Goal: Book appointment/travel/reservation

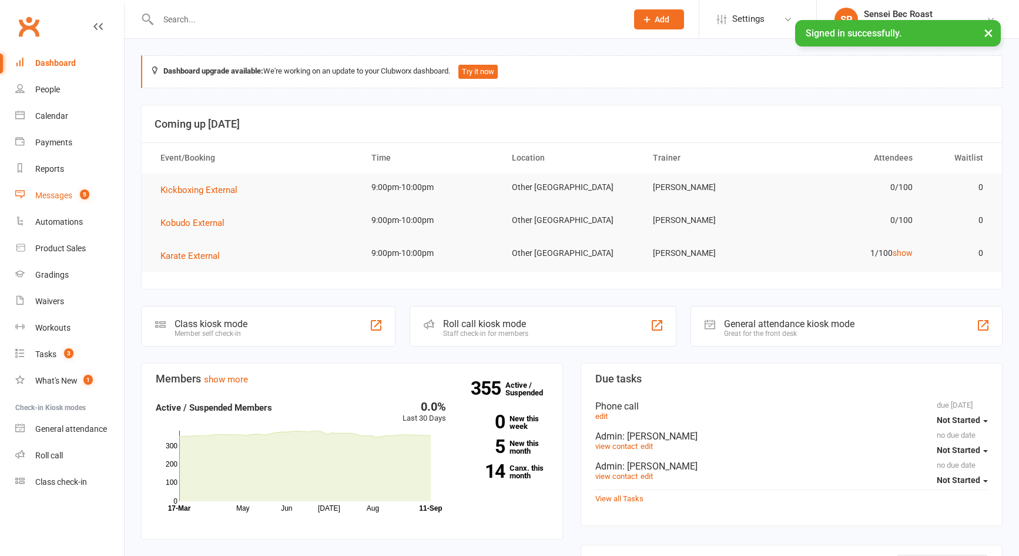
click at [60, 197] on div "Messages" at bounding box center [53, 194] width 37 height 9
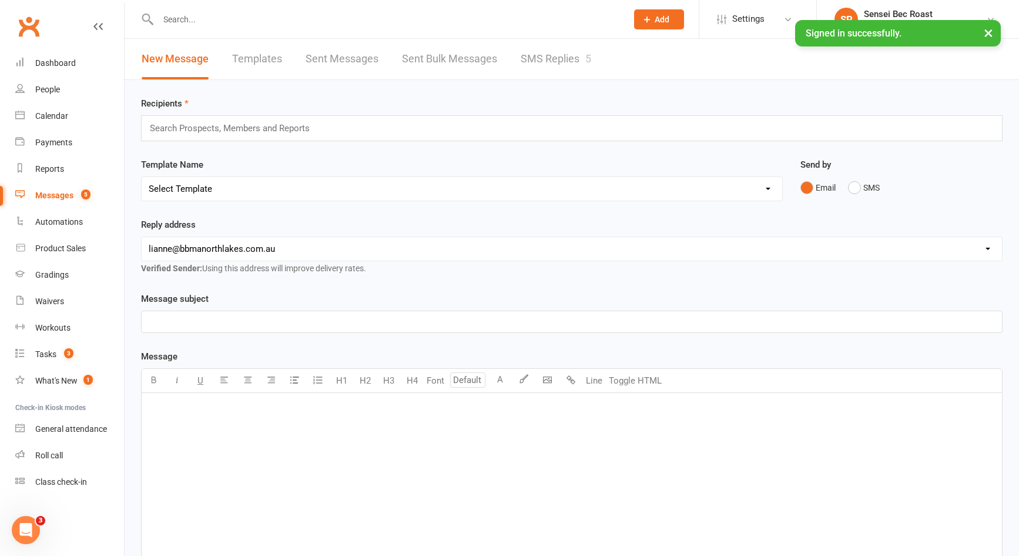
click at [535, 69] on link "SMS Replies 5" at bounding box center [556, 59] width 71 height 41
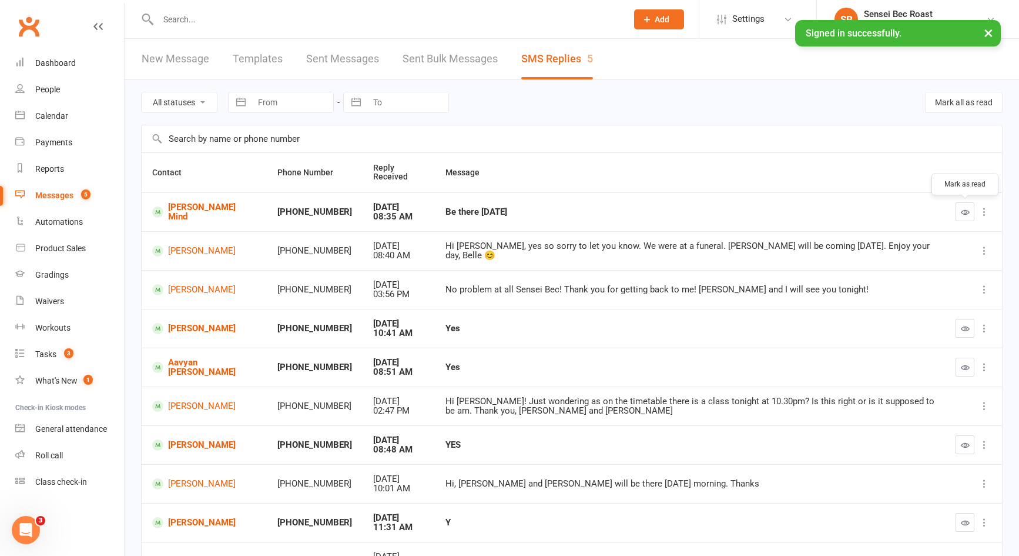
click at [962, 209] on icon "button" at bounding box center [965, 212] width 9 height 9
click at [64, 119] on div "Calendar" at bounding box center [51, 115] width 33 height 9
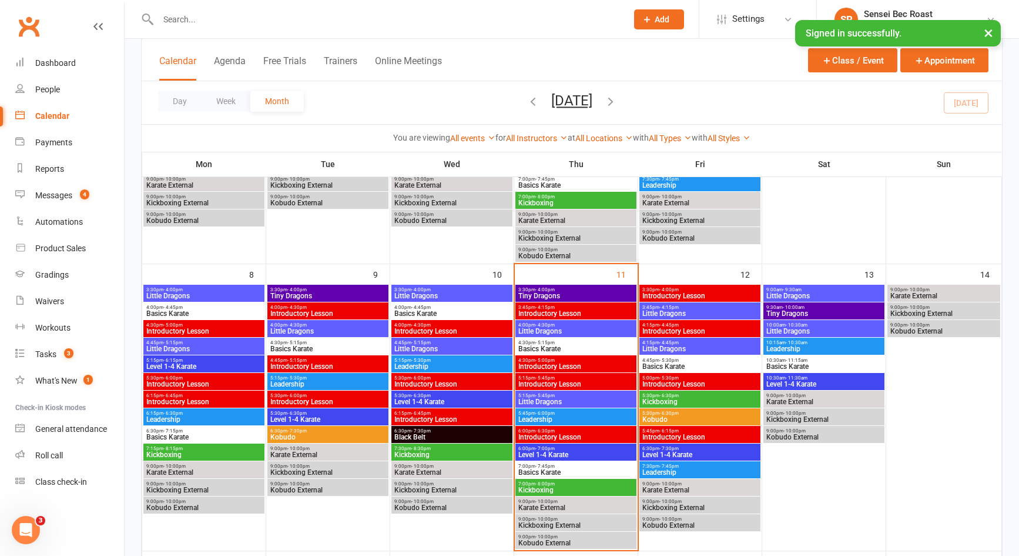
scroll to position [294, 0]
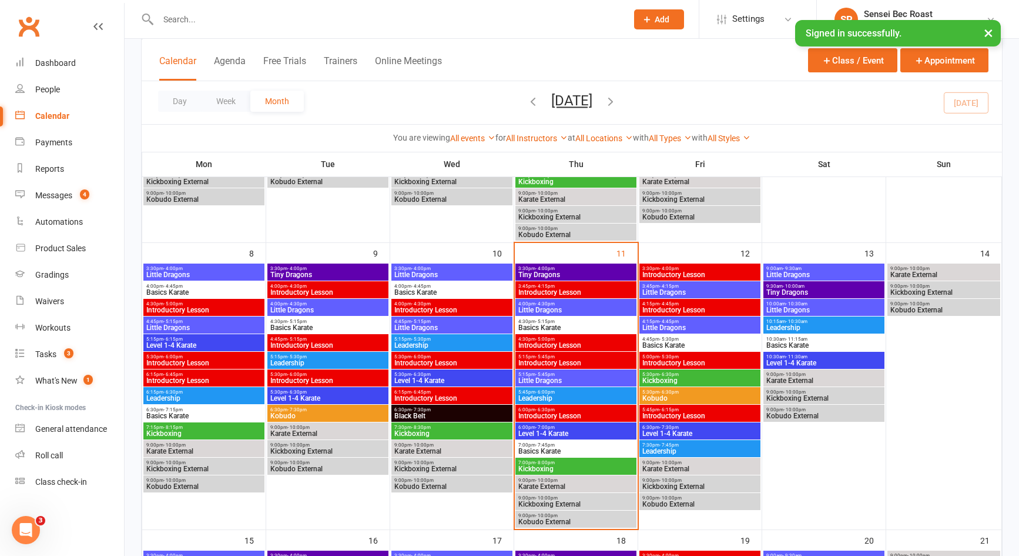
click at [568, 450] on span "Basics Karate" at bounding box center [576, 450] width 116 height 7
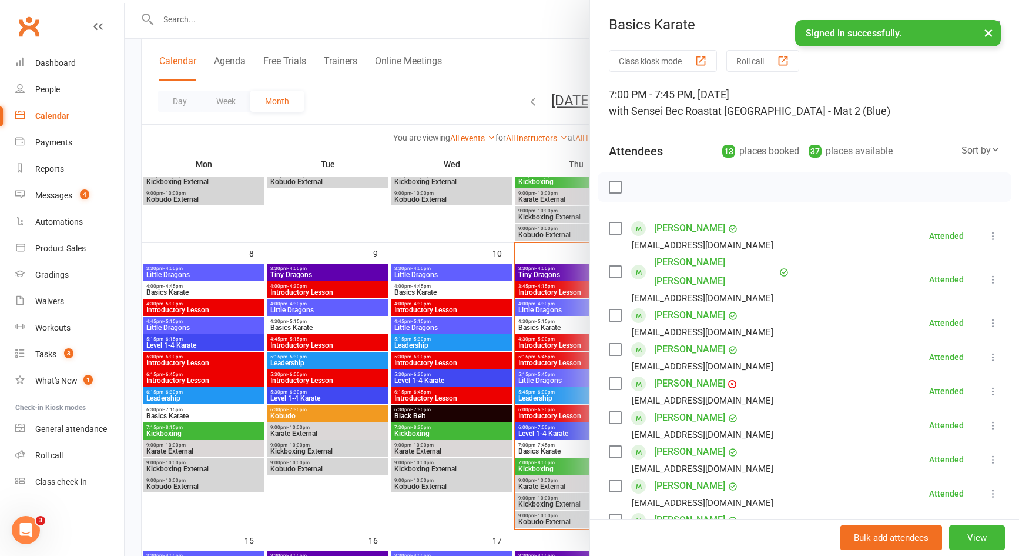
click at [561, 436] on div at bounding box center [572, 278] width 895 height 556
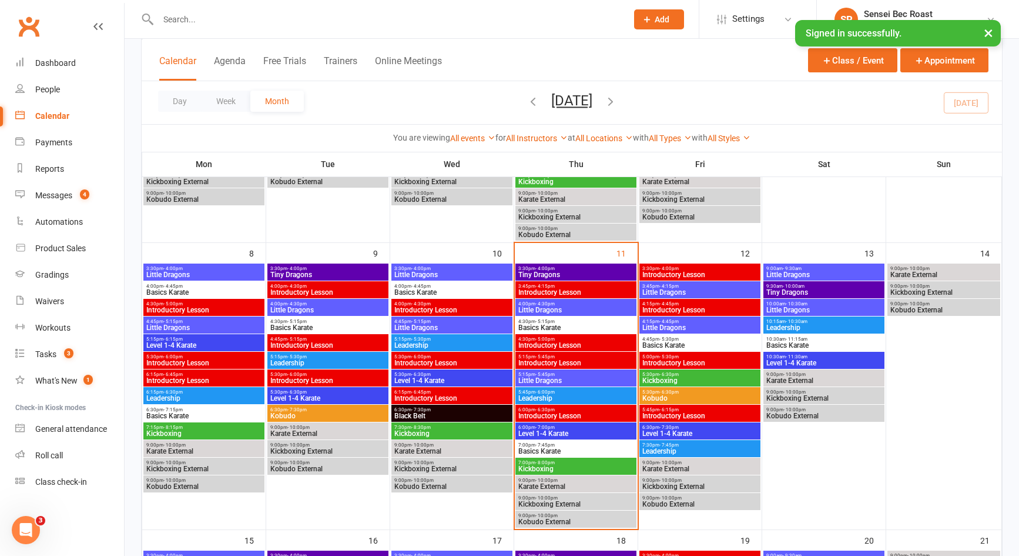
click at [561, 431] on span "Level 1-4 Karate" at bounding box center [576, 433] width 116 height 7
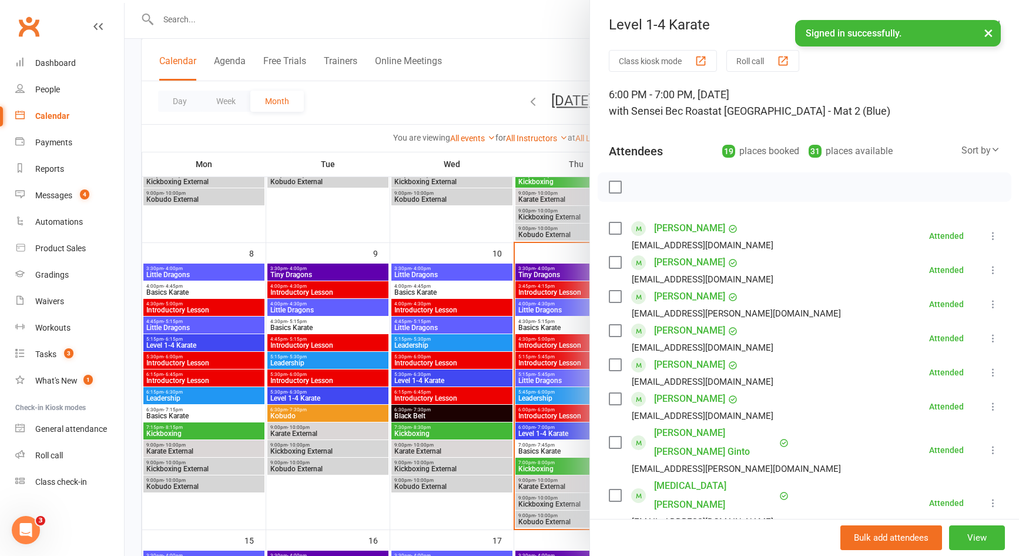
click at [557, 394] on div at bounding box center [572, 278] width 895 height 556
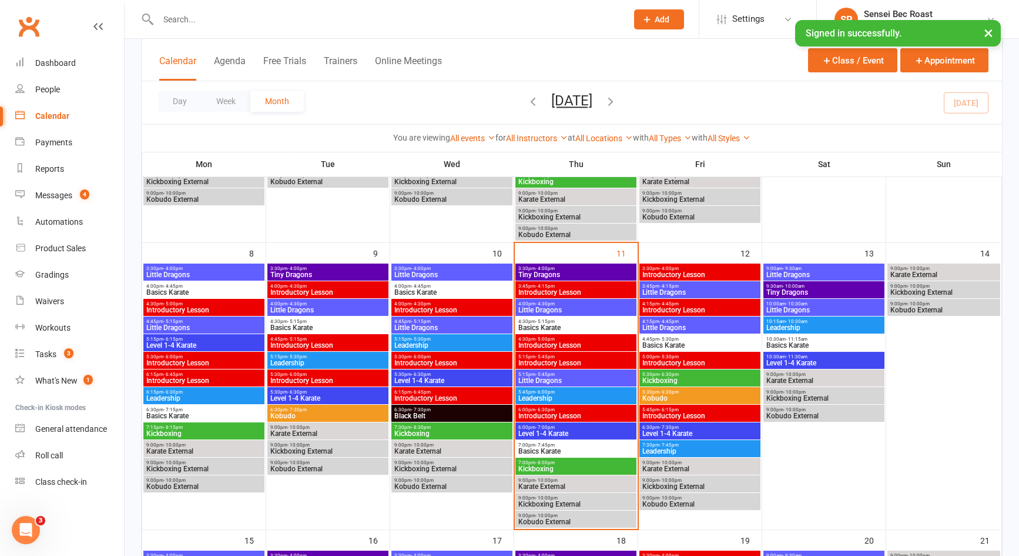
click at [557, 394] on span "Leadership" at bounding box center [576, 397] width 116 height 7
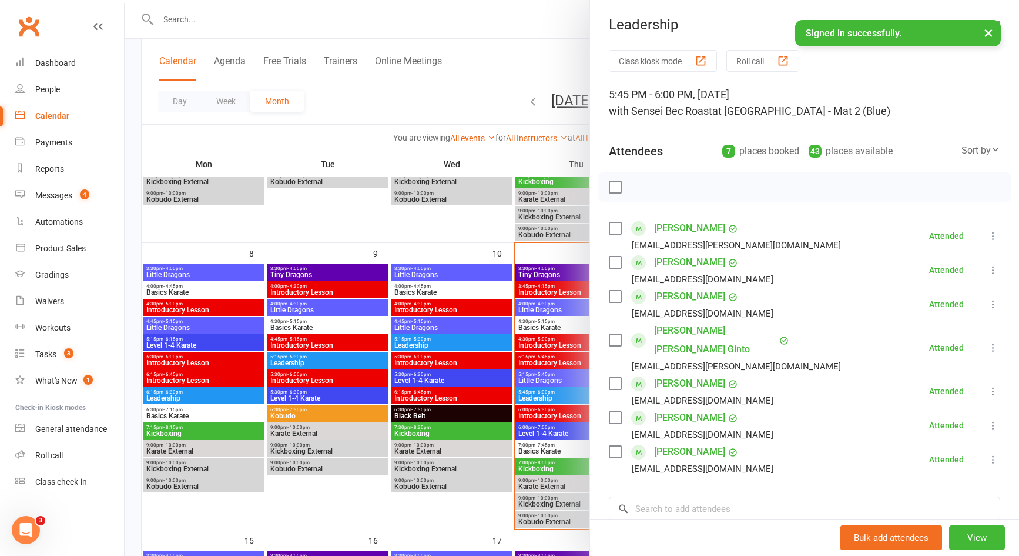
click at [566, 464] on div at bounding box center [572, 278] width 895 height 556
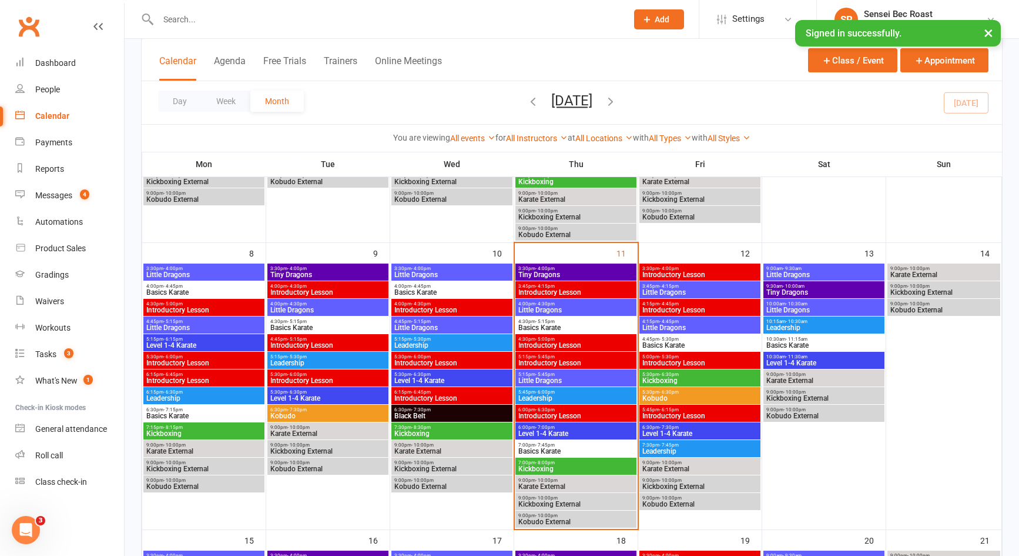
click at [566, 465] on span "Kickboxing" at bounding box center [576, 468] width 116 height 7
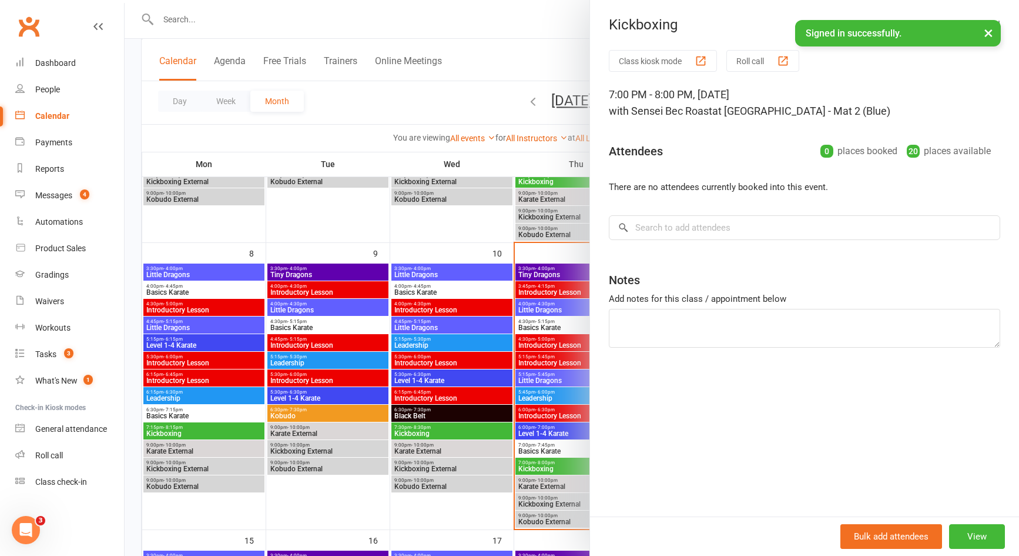
click at [476, 460] on div at bounding box center [572, 278] width 895 height 556
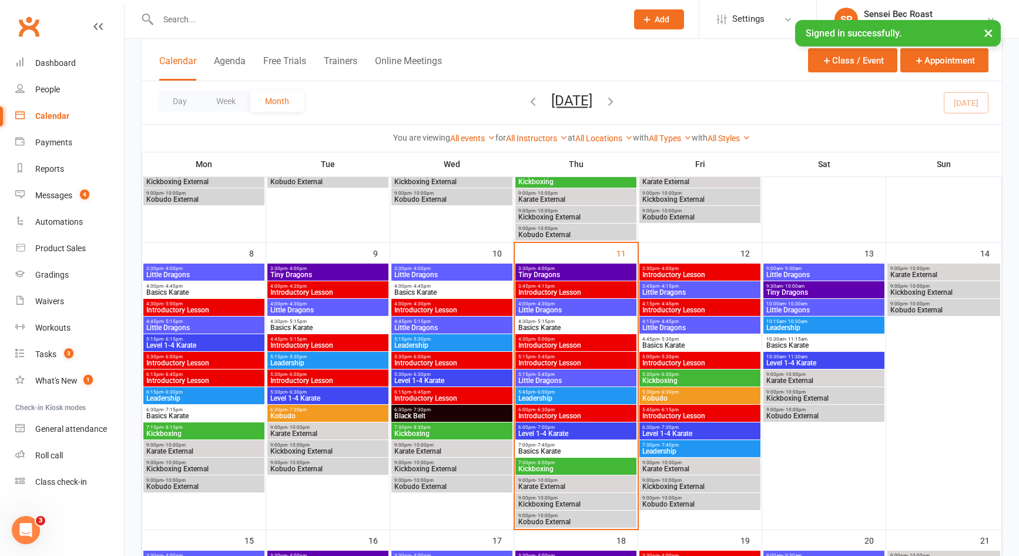
click at [531, 461] on span "7:00pm - 8:00pm" at bounding box center [576, 462] width 116 height 5
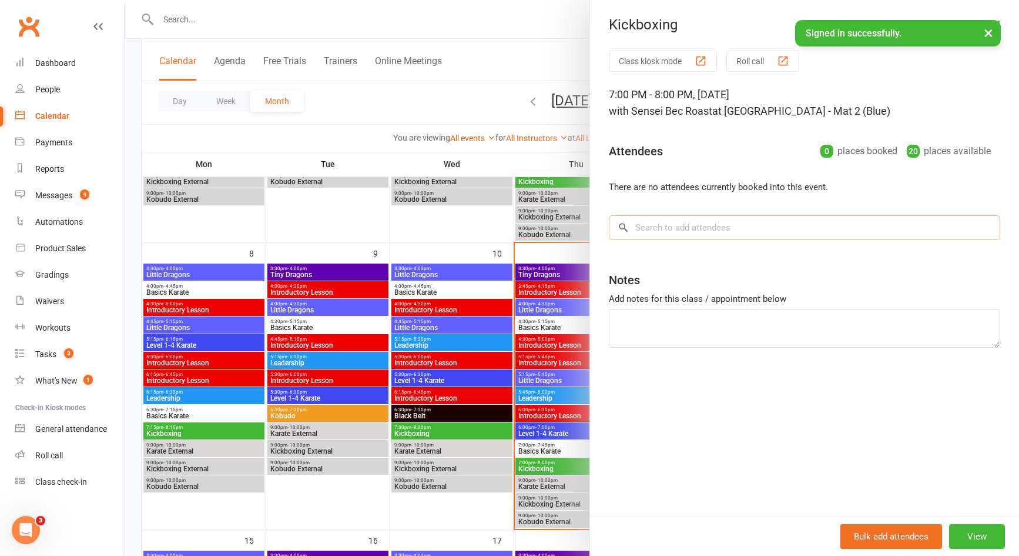
click at [691, 228] on input "search" at bounding box center [805, 227] width 392 height 25
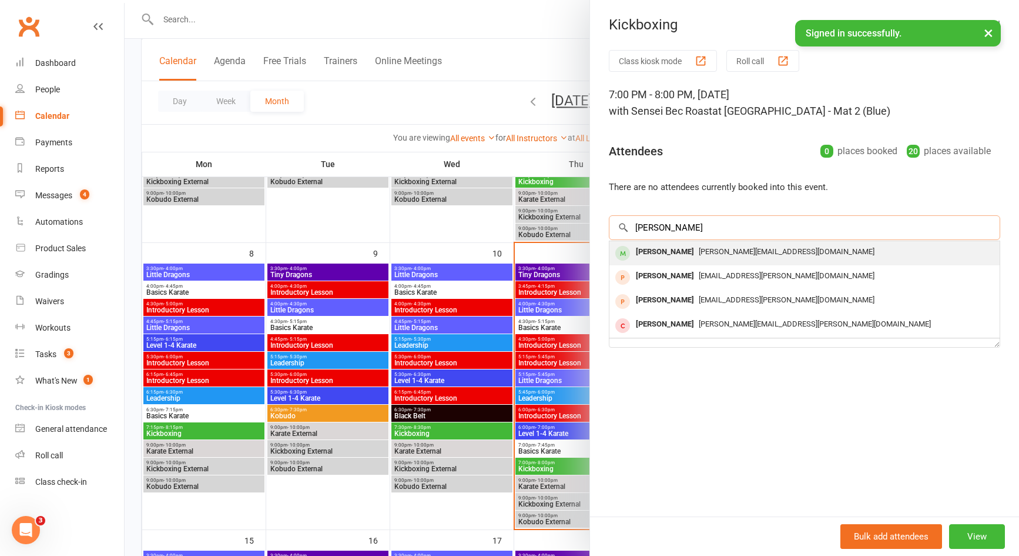
type input "[PERSON_NAME]"
click at [699, 253] on span "[PERSON_NAME][EMAIL_ADDRESS][DOMAIN_NAME]" at bounding box center [787, 251] width 176 height 9
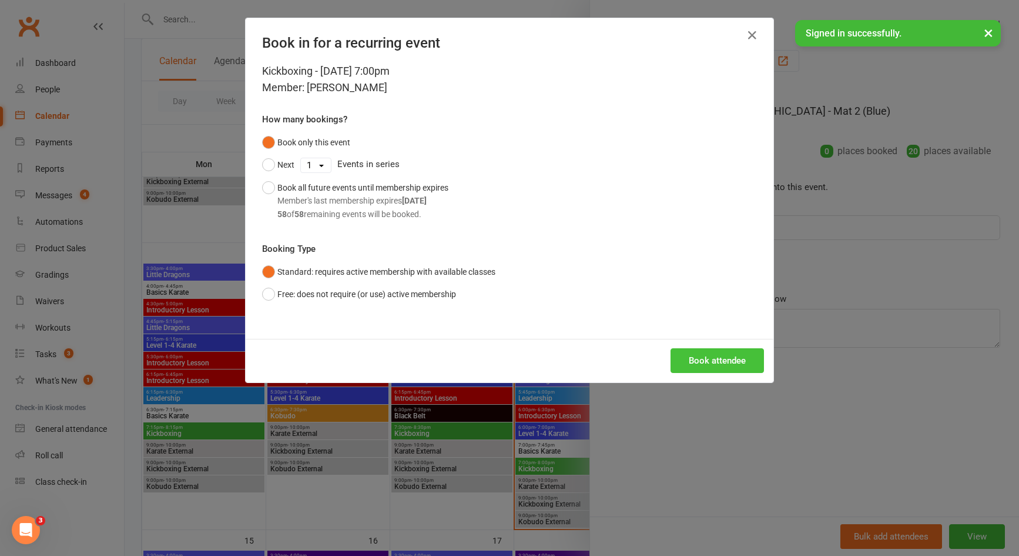
click at [711, 359] on button "Book attendee" at bounding box center [717, 360] width 93 height 25
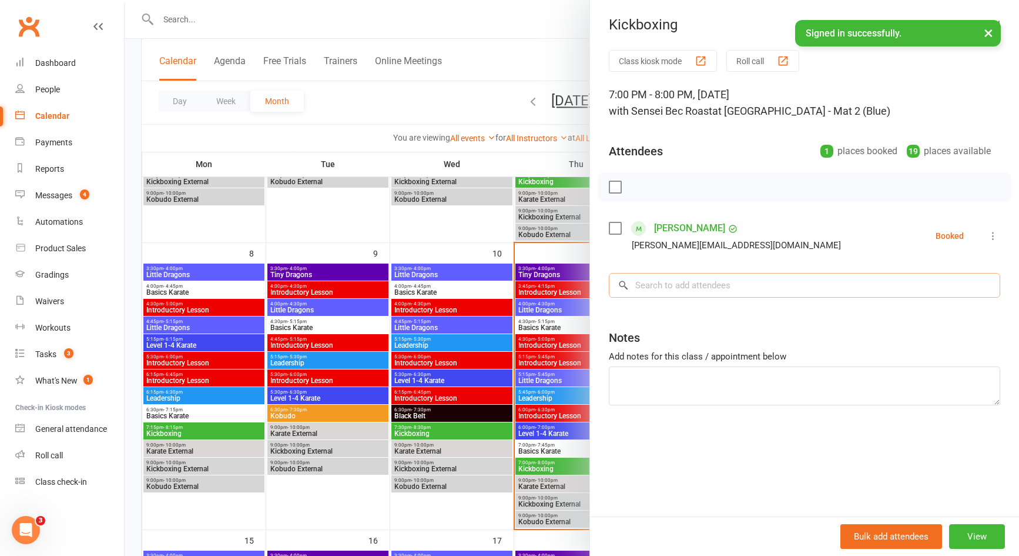
click at [783, 291] on input "search" at bounding box center [805, 285] width 392 height 25
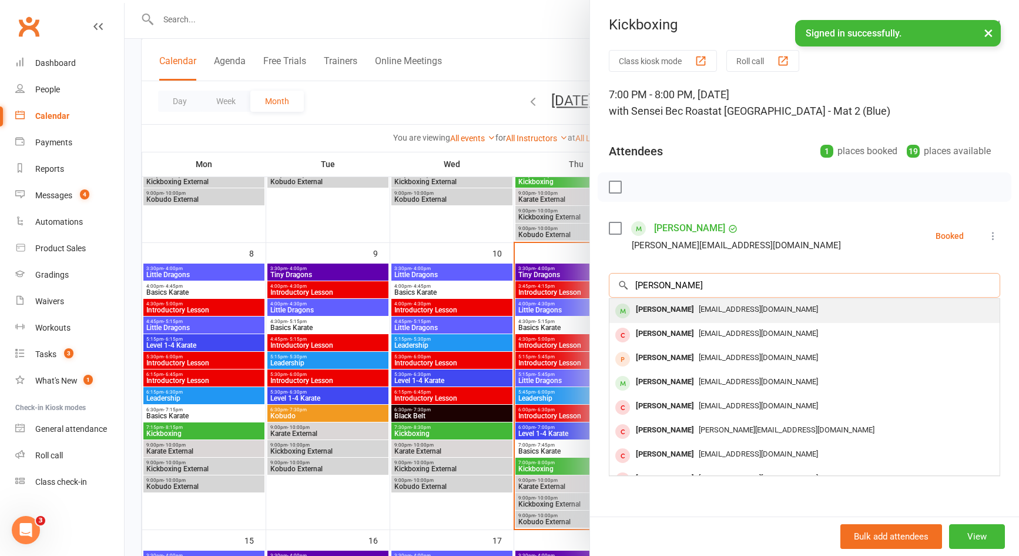
type input "[PERSON_NAME]"
click at [740, 303] on div "[EMAIL_ADDRESS][DOMAIN_NAME]" at bounding box center [804, 309] width 381 height 17
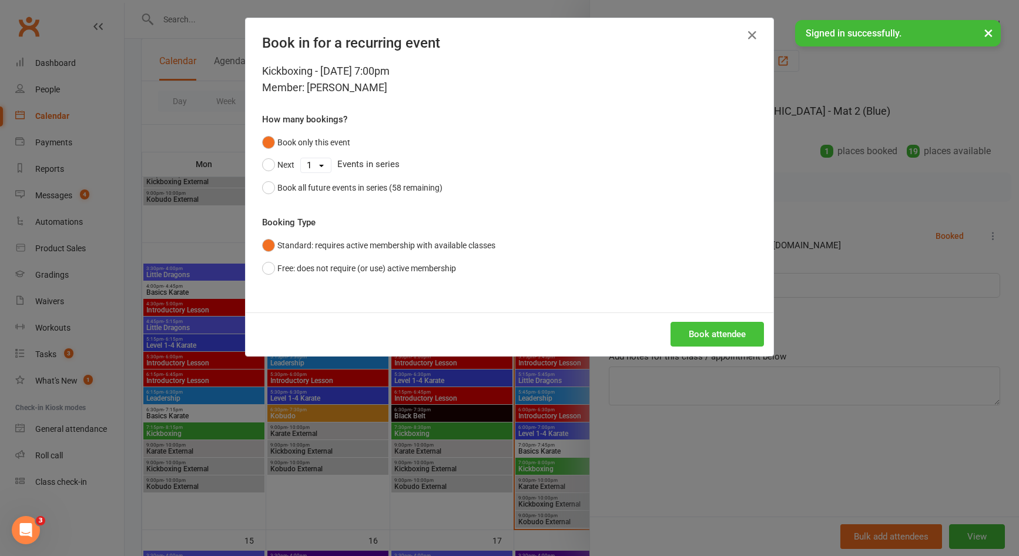
click at [729, 333] on button "Book attendee" at bounding box center [717, 334] width 93 height 25
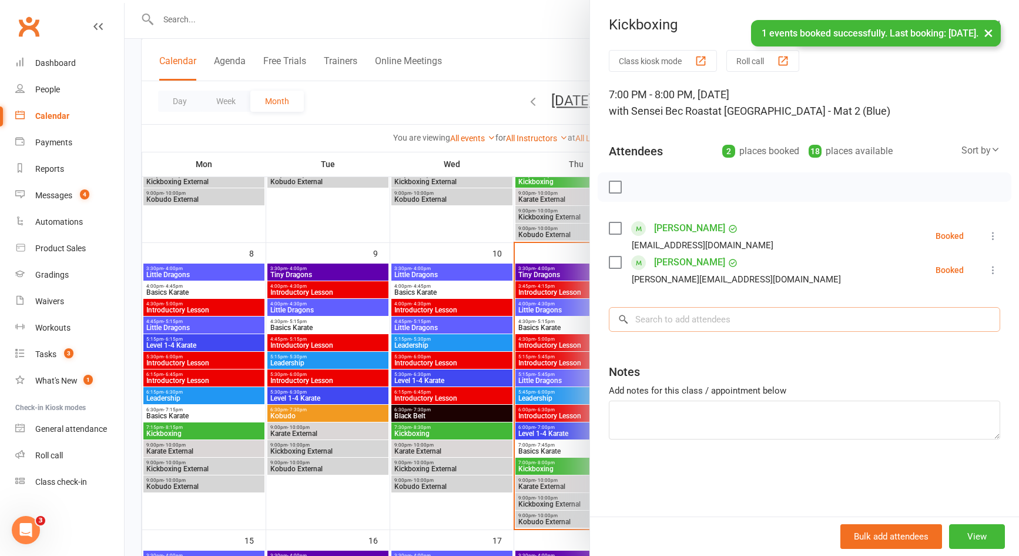
click at [729, 327] on input "search" at bounding box center [805, 319] width 392 height 25
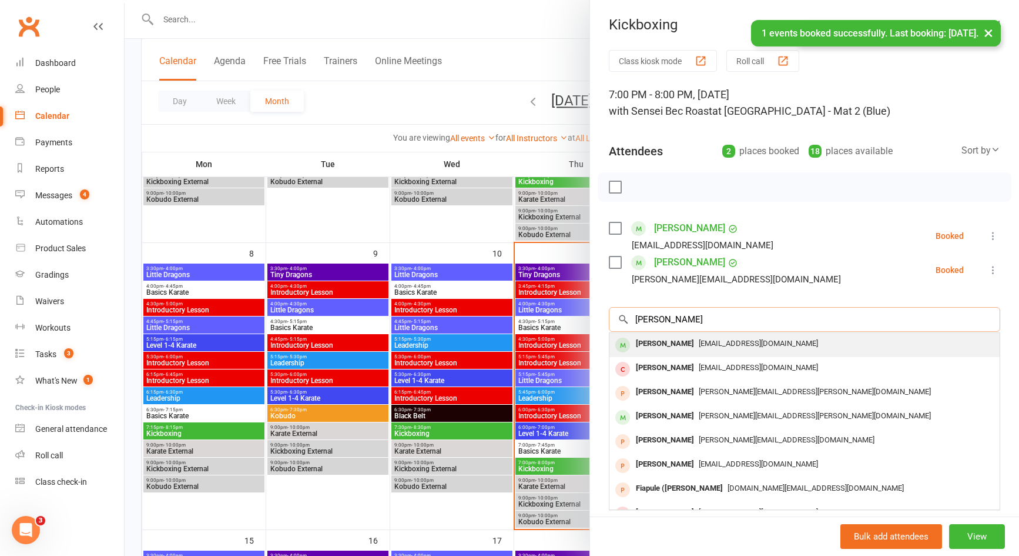
type input "[PERSON_NAME]"
click at [727, 337] on div "[EMAIL_ADDRESS][DOMAIN_NAME]" at bounding box center [804, 343] width 381 height 17
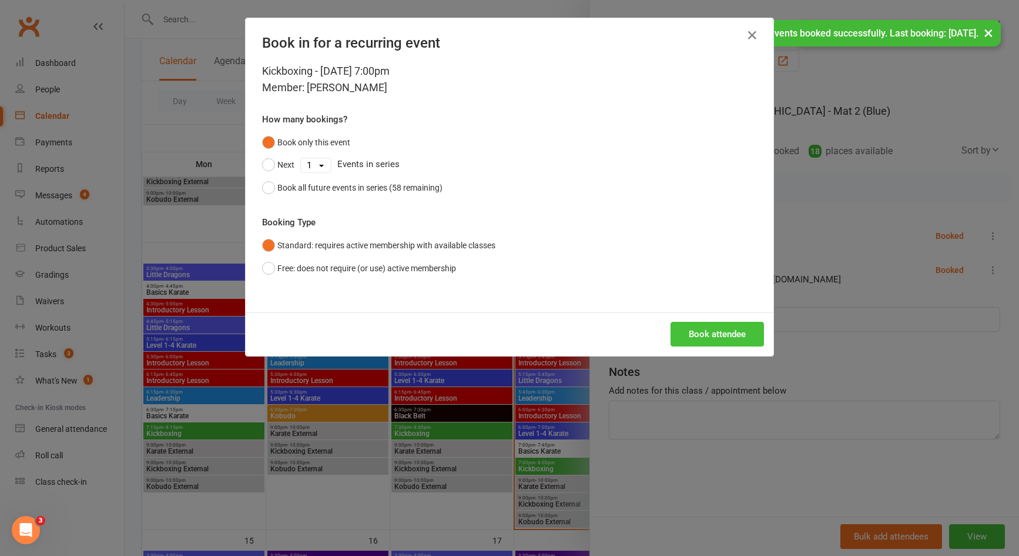
click at [725, 331] on button "Book attendee" at bounding box center [717, 334] width 93 height 25
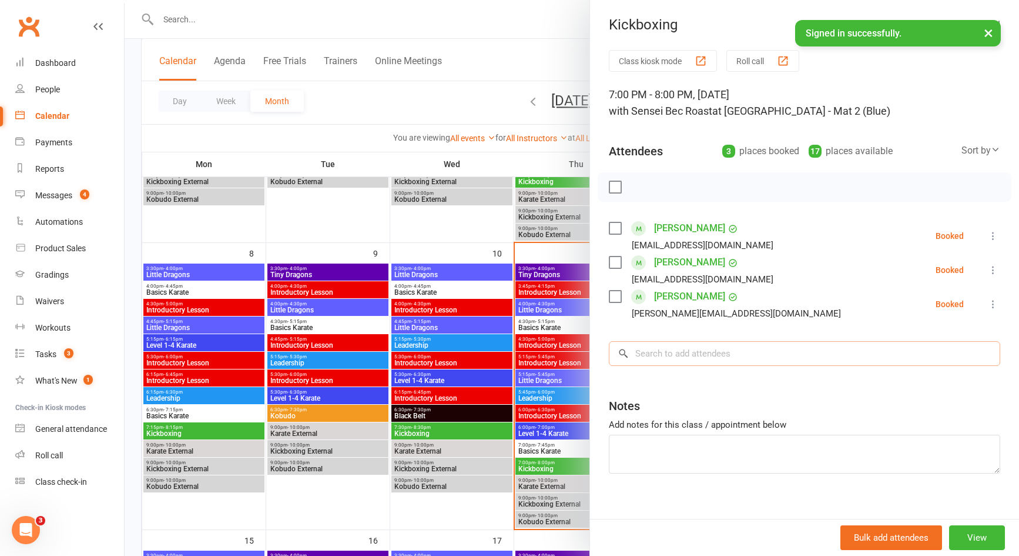
click at [705, 356] on input "search" at bounding box center [805, 353] width 392 height 25
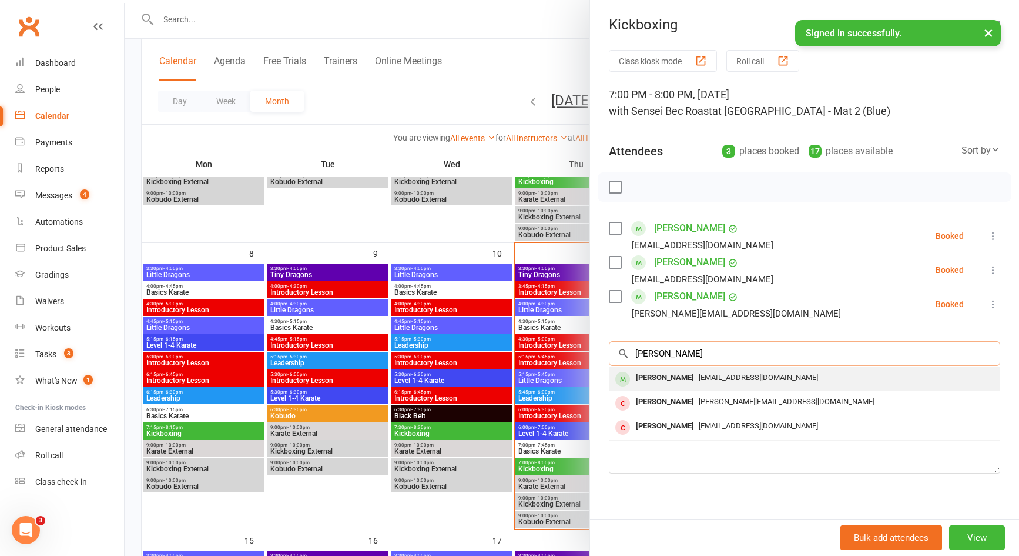
type input "[PERSON_NAME]"
click at [714, 376] on span "[EMAIL_ADDRESS][DOMAIN_NAME]" at bounding box center [758, 377] width 119 height 9
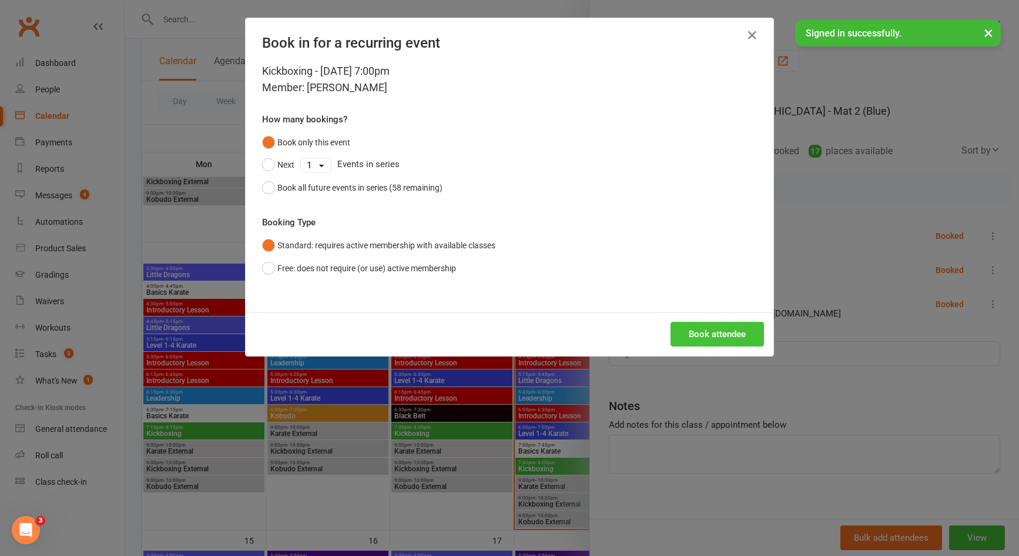
click at [721, 333] on button "Book attendee" at bounding box center [717, 334] width 93 height 25
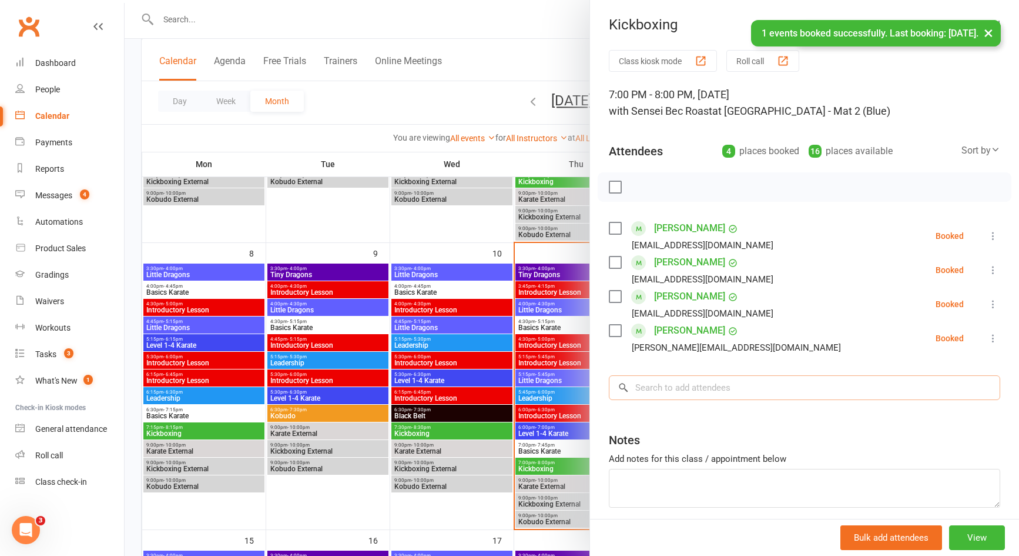
click at [695, 392] on input "search" at bounding box center [805, 387] width 392 height 25
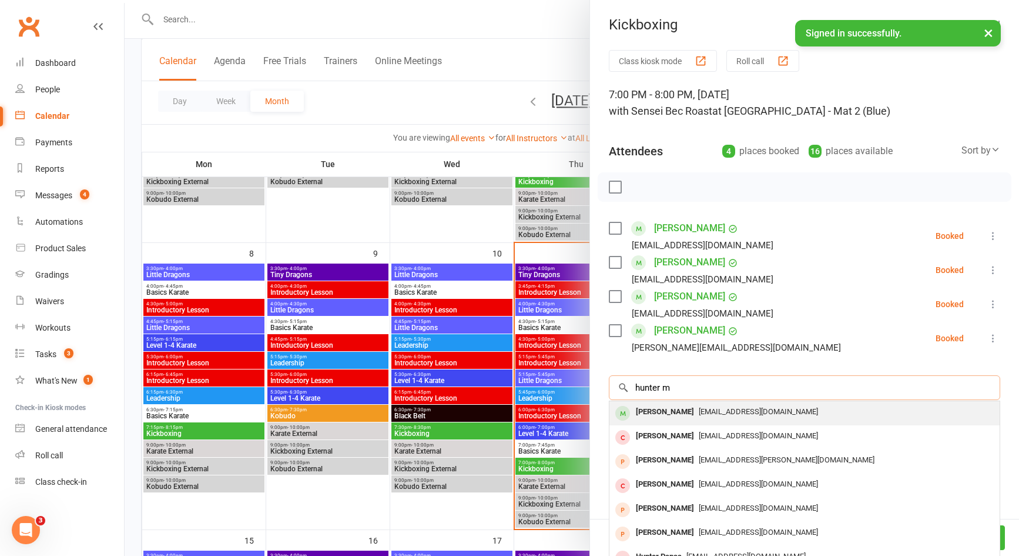
type input "hunter m"
click at [699, 410] on span "[EMAIL_ADDRESS][DOMAIN_NAME]" at bounding box center [758, 411] width 119 height 9
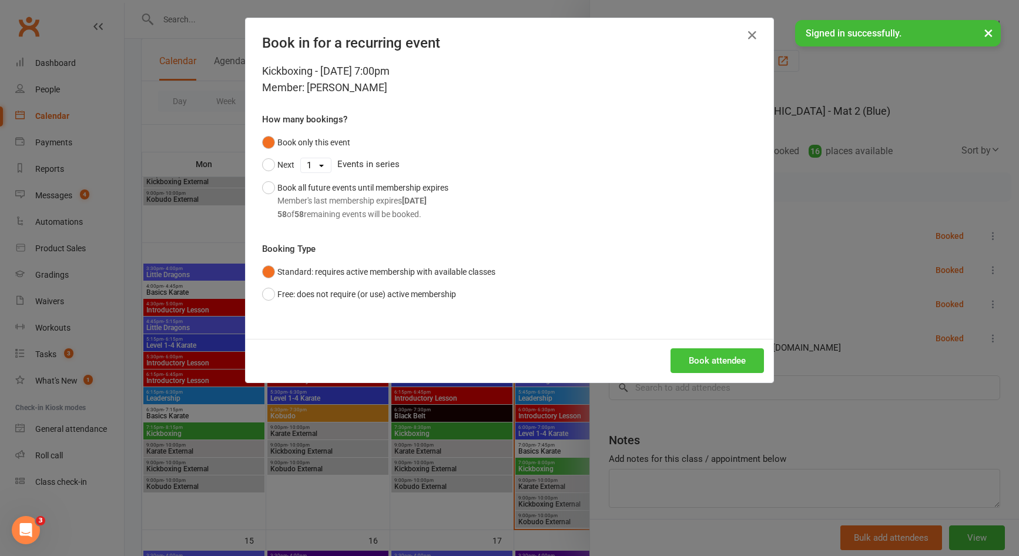
click at [708, 357] on button "Book attendee" at bounding box center [717, 360] width 93 height 25
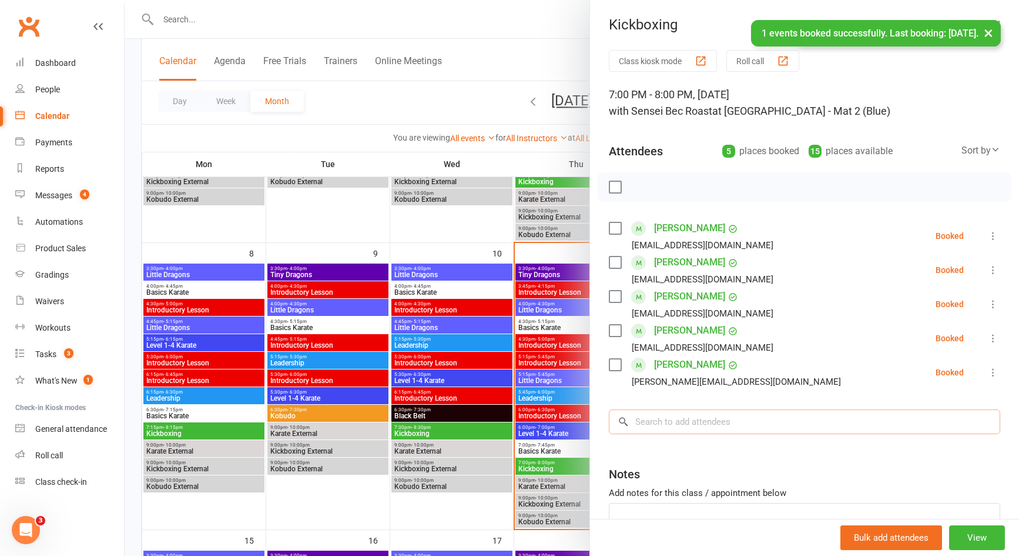
click at [691, 432] on input "search" at bounding box center [805, 421] width 392 height 25
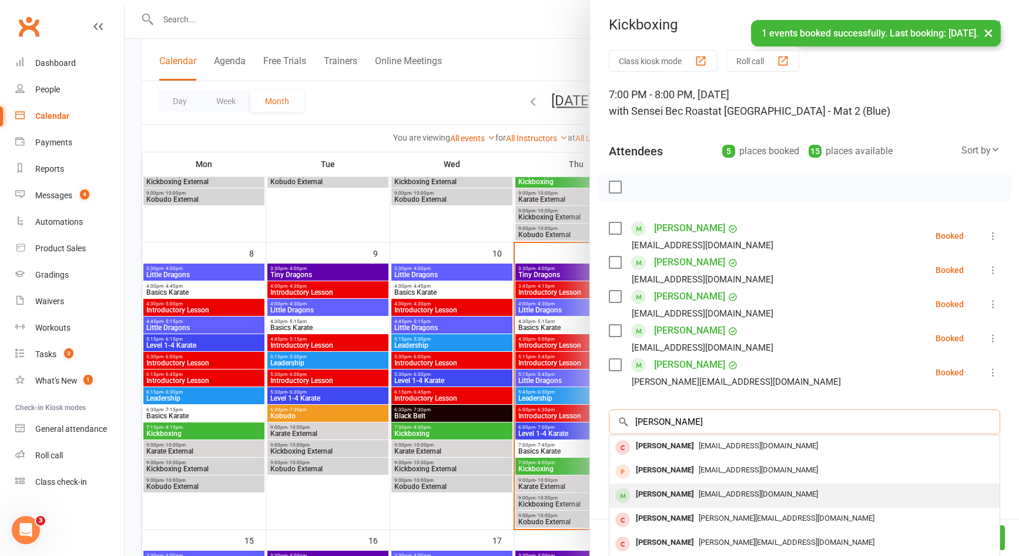
type input "[PERSON_NAME]"
click at [699, 496] on span "[EMAIL_ADDRESS][DOMAIN_NAME]" at bounding box center [758, 493] width 119 height 9
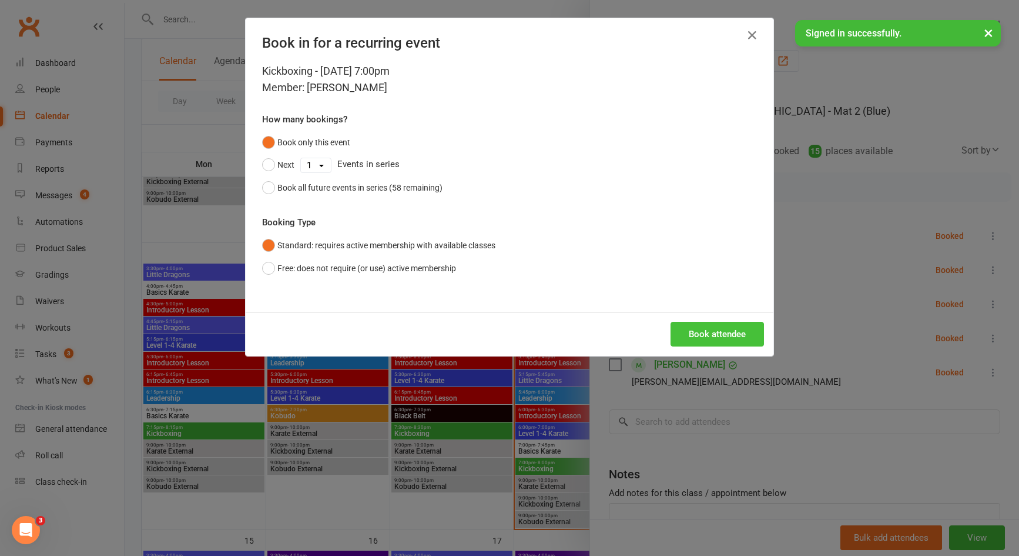
click at [711, 339] on button "Book attendee" at bounding box center [717, 334] width 93 height 25
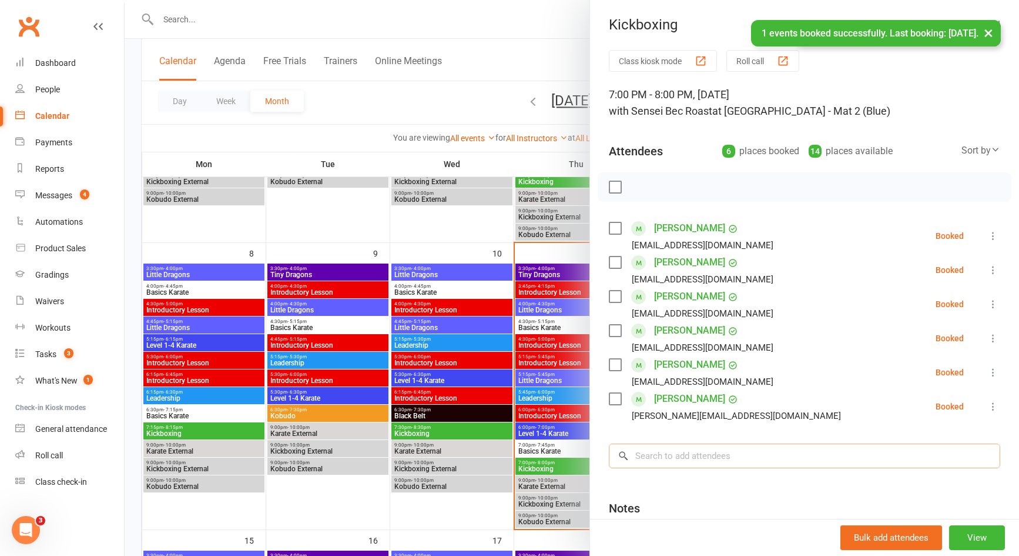
click at [698, 449] on input "search" at bounding box center [805, 455] width 392 height 25
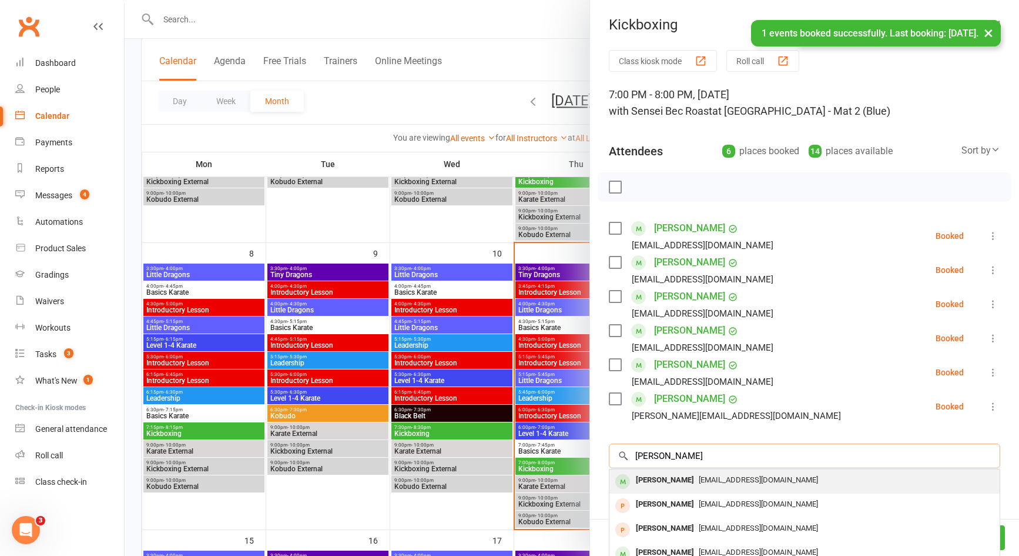
type input "[PERSON_NAME]"
click at [699, 483] on span "[EMAIL_ADDRESS][DOMAIN_NAME]" at bounding box center [758, 479] width 119 height 9
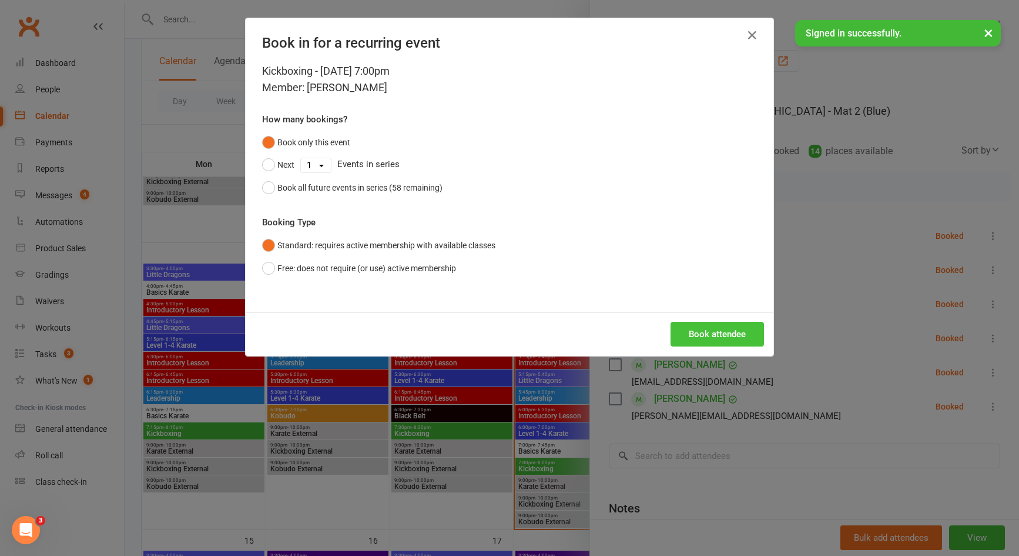
click at [713, 332] on button "Book attendee" at bounding box center [717, 334] width 93 height 25
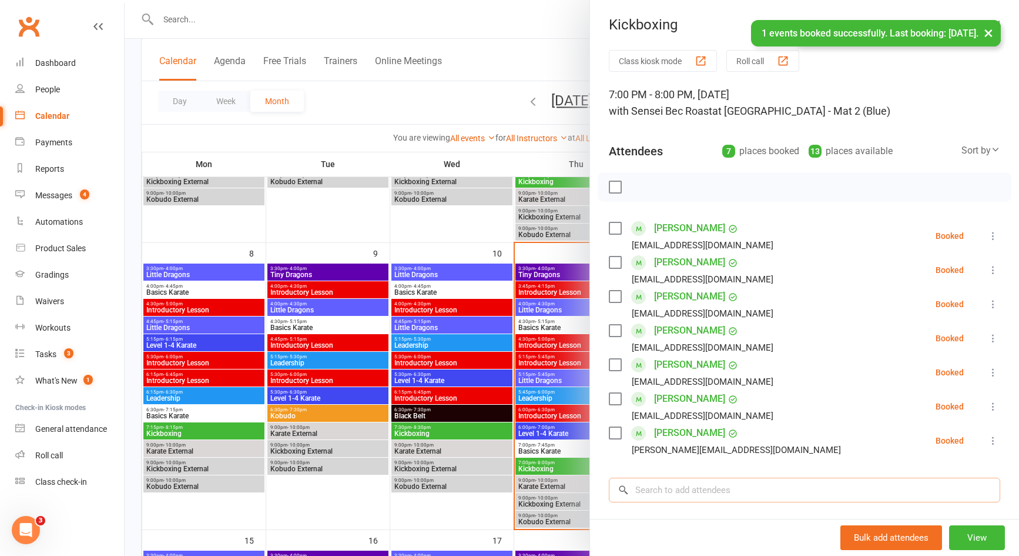
click at [702, 488] on input "search" at bounding box center [805, 489] width 392 height 25
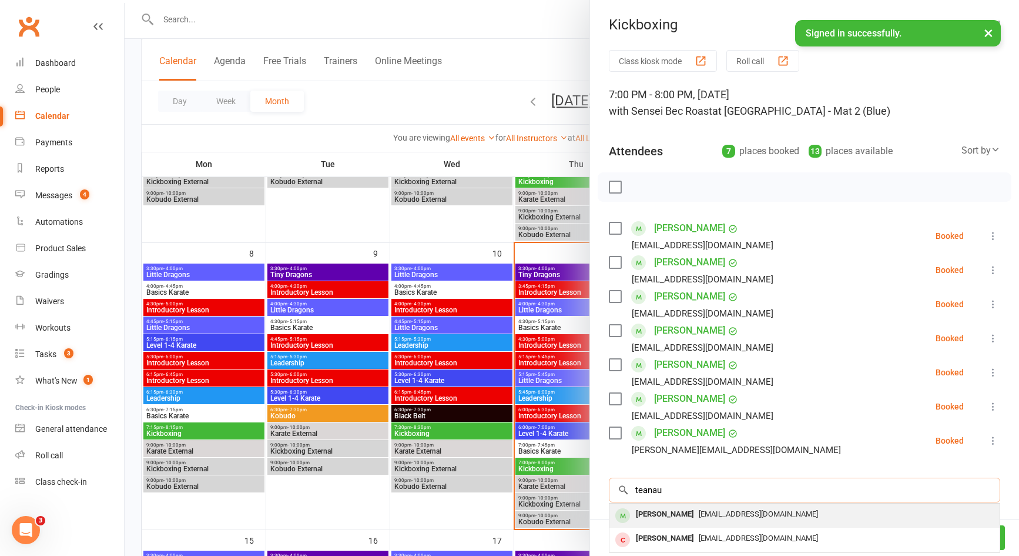
type input "teanau"
click at [701, 509] on div "[EMAIL_ADDRESS][DOMAIN_NAME]" at bounding box center [804, 514] width 381 height 17
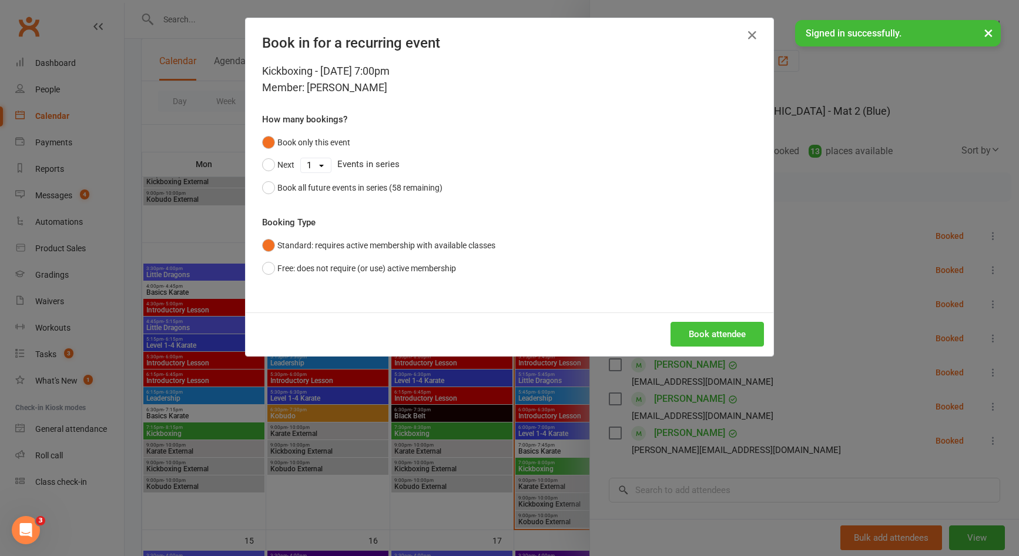
click at [711, 342] on button "Book attendee" at bounding box center [717, 334] width 93 height 25
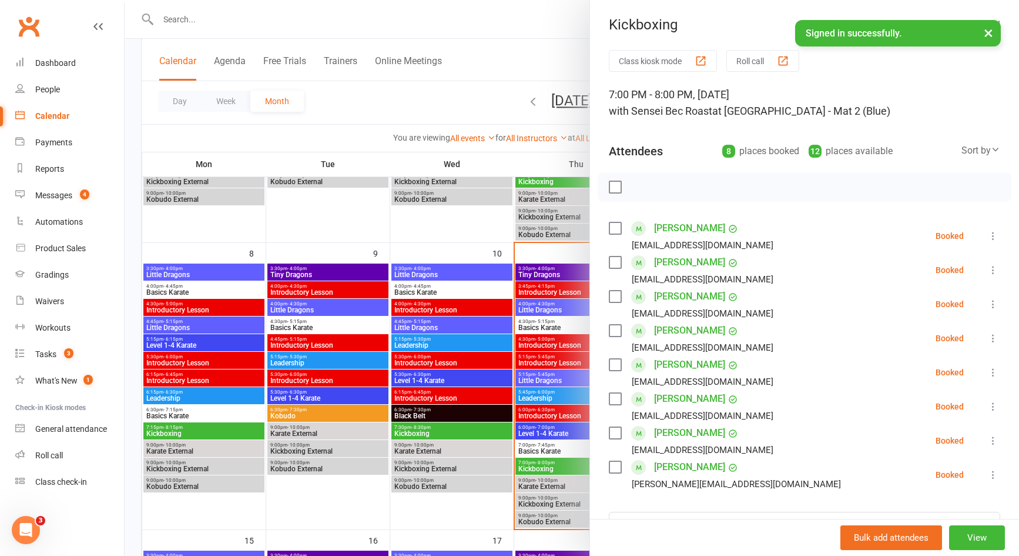
scroll to position [59, 0]
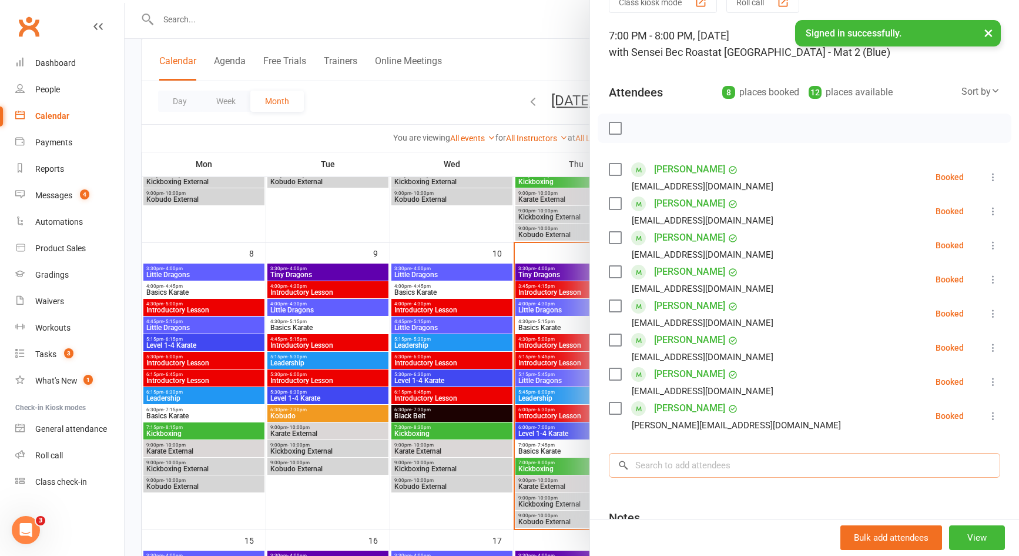
click at [802, 459] on input "search" at bounding box center [805, 465] width 392 height 25
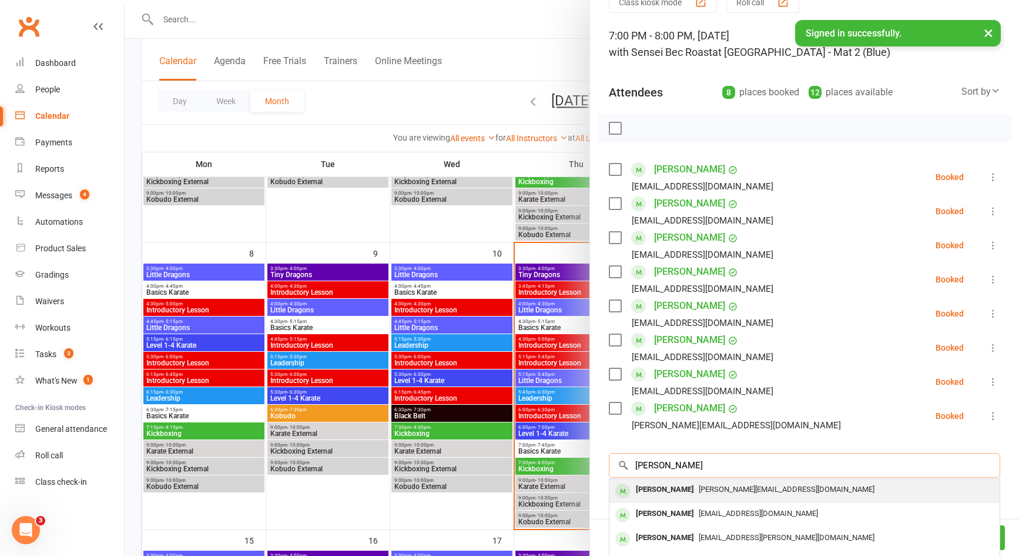
type input "[PERSON_NAME]"
click at [764, 491] on div "[PERSON_NAME][EMAIL_ADDRESS][DOMAIN_NAME]" at bounding box center [804, 489] width 381 height 17
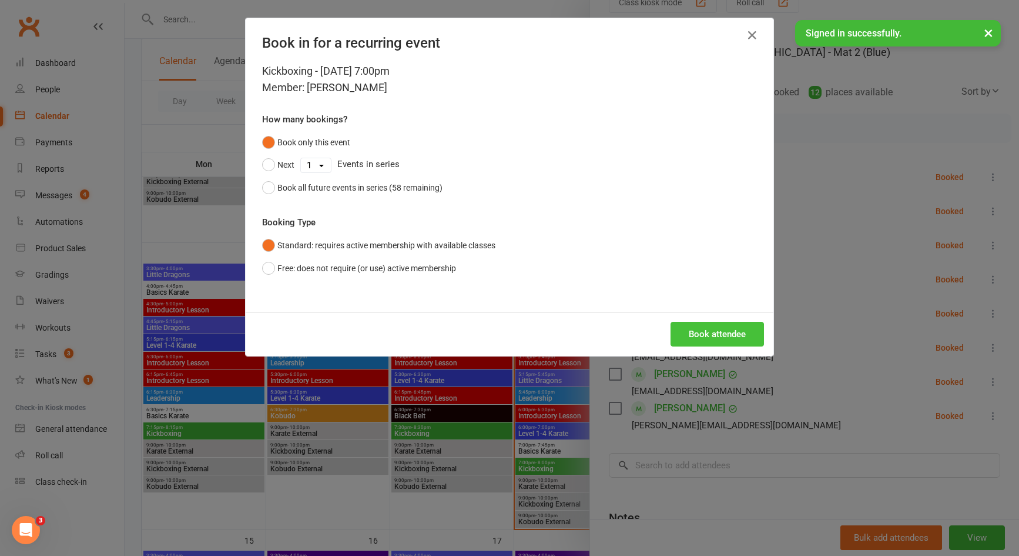
click at [714, 340] on button "Book attendee" at bounding box center [717, 334] width 93 height 25
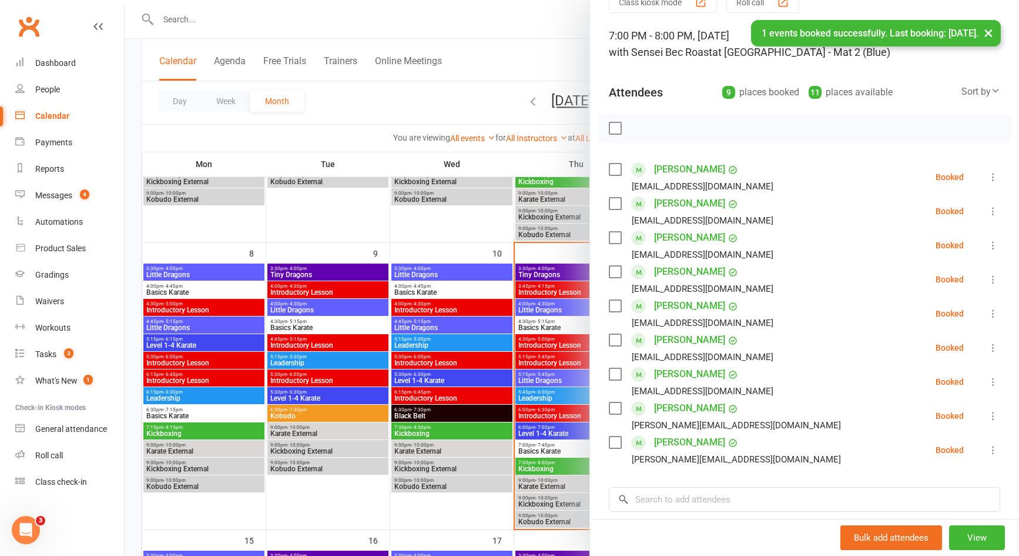
click at [615, 131] on label at bounding box center [615, 128] width 12 height 12
click at [635, 133] on icon "button" at bounding box center [641, 128] width 13 height 13
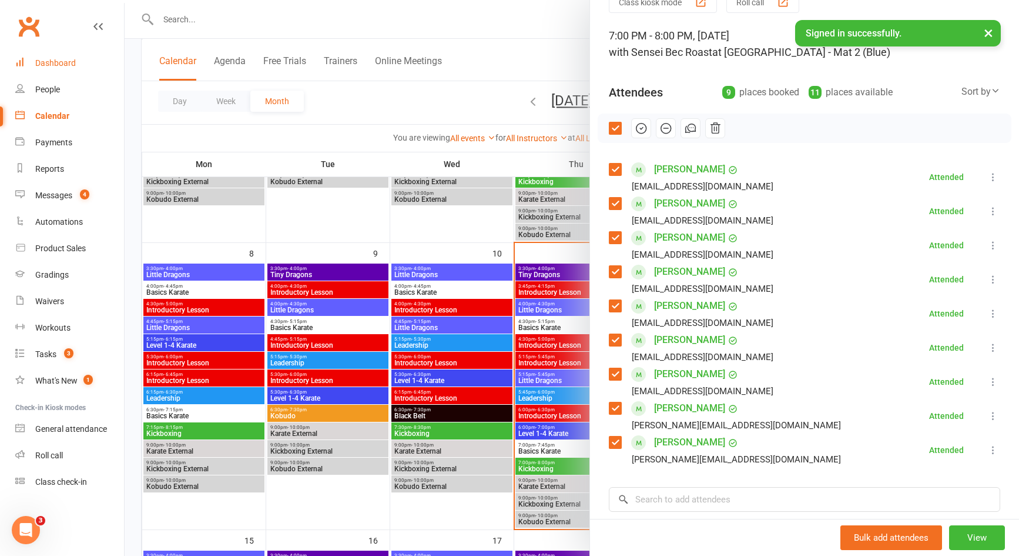
click at [73, 67] on div "Dashboard" at bounding box center [55, 62] width 41 height 9
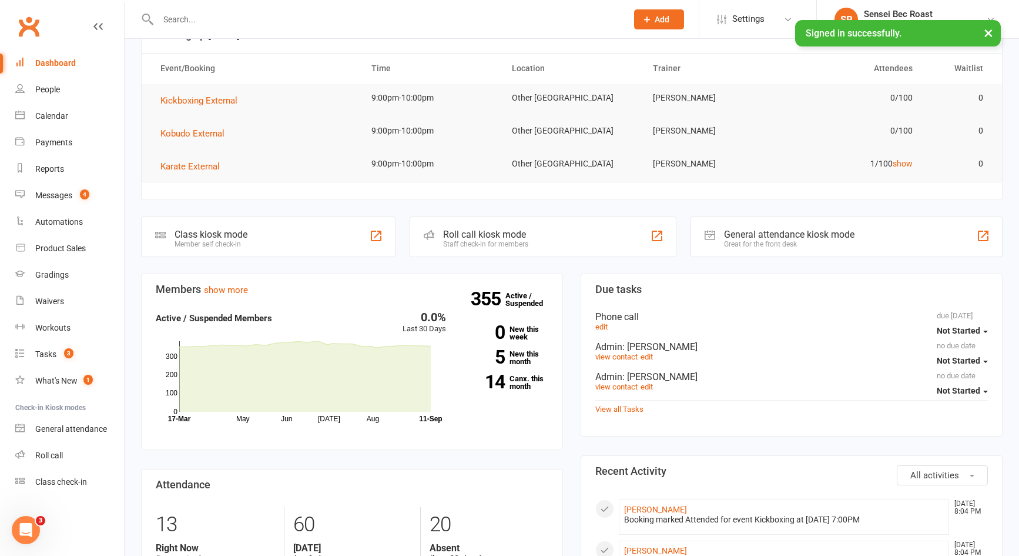
scroll to position [176, 0]
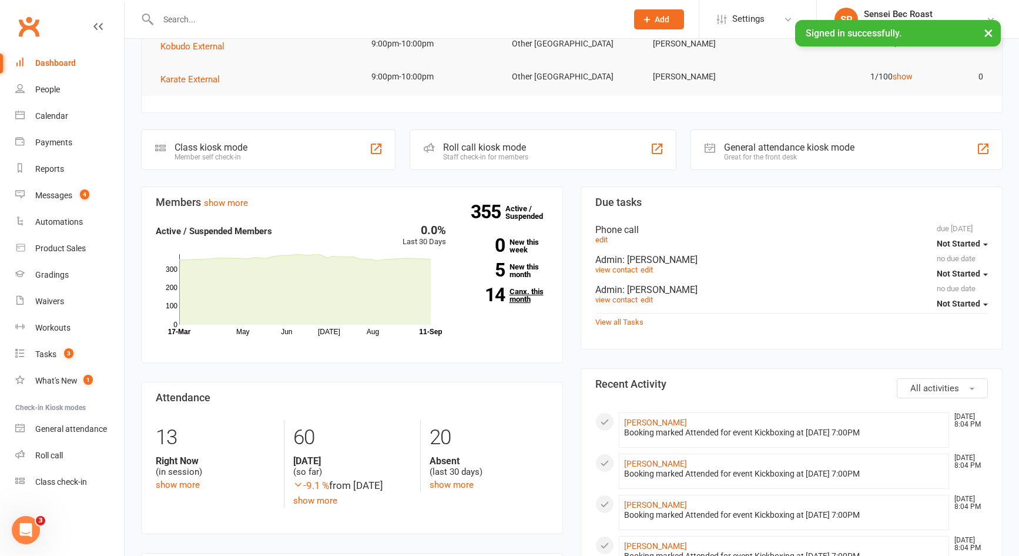
click at [523, 297] on link "14 Canx. this month" at bounding box center [506, 294] width 85 height 15
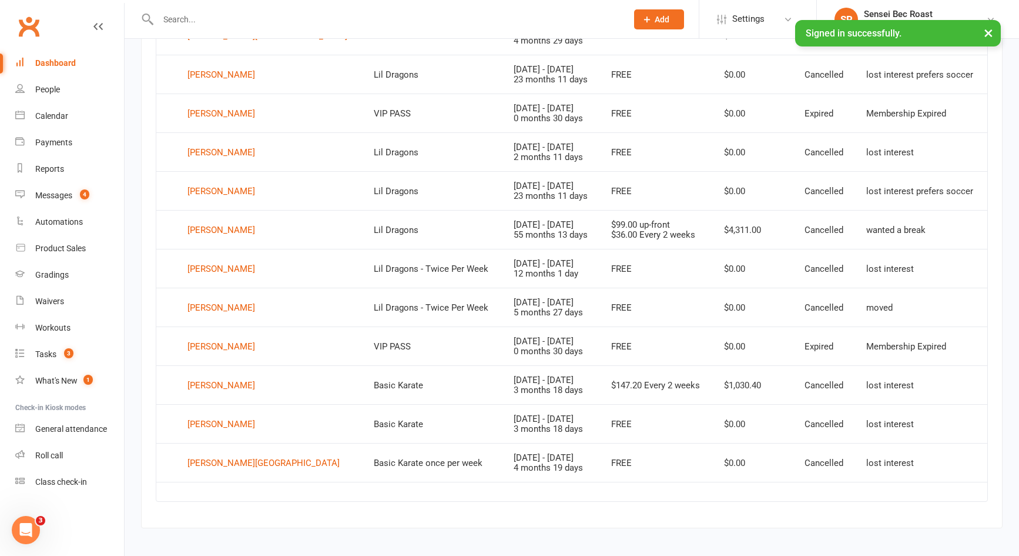
scroll to position [638, 0]
